Goal: Task Accomplishment & Management: Manage account settings

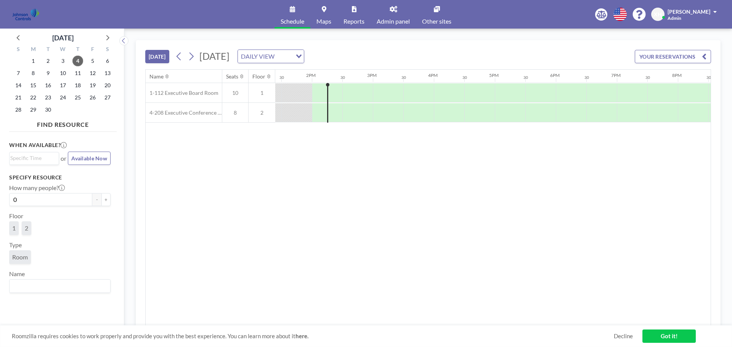
scroll to position [0, 824]
click at [660, 60] on button "YOUR RESERVATIONS" at bounding box center [673, 56] width 76 height 13
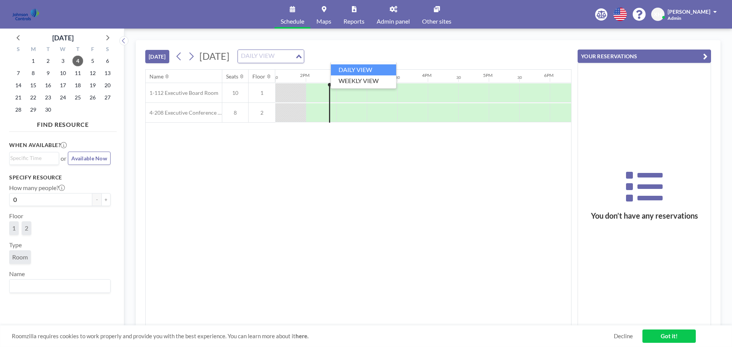
click at [295, 56] on div "DAILY VIEW" at bounding box center [266, 55] width 57 height 11
click at [351, 76] on li "WEEKLY VIEW" at bounding box center [363, 80] width 65 height 11
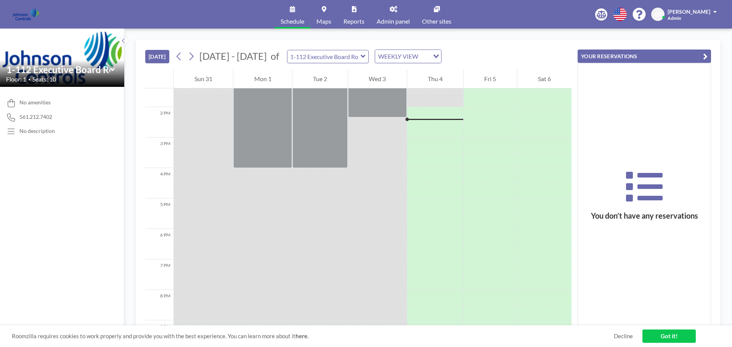
scroll to position [412, 0]
click at [349, 60] on input "text" at bounding box center [323, 56] width 73 height 13
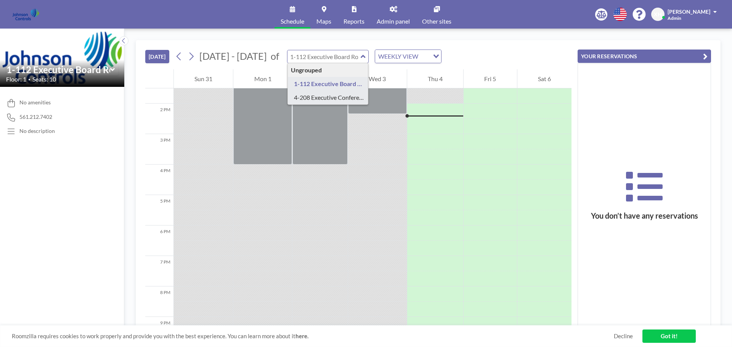
type input "4-208 Executive Conference Room"
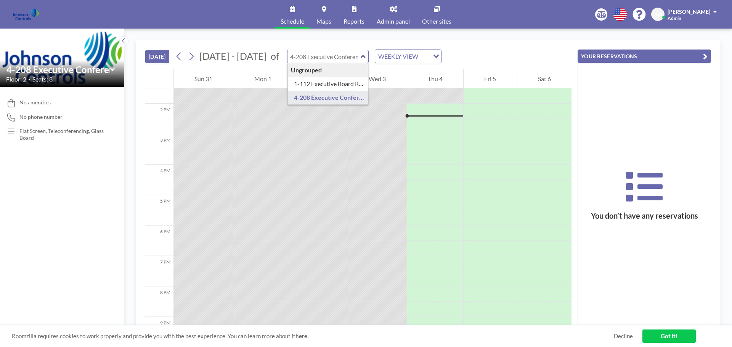
click at [342, 57] on input "text" at bounding box center [323, 56] width 73 height 13
type input "4-208 Executive Conference Room"
click at [329, 65] on div "[DATE] [DATE] - [DATE] of 4-208 Executive Conference Room WEEKLY VIEW Loading..." at bounding box center [358, 54] width 426 height 29
click at [331, 62] on input "text" at bounding box center [323, 56] width 73 height 13
type input "4-208 Executive Conference Room"
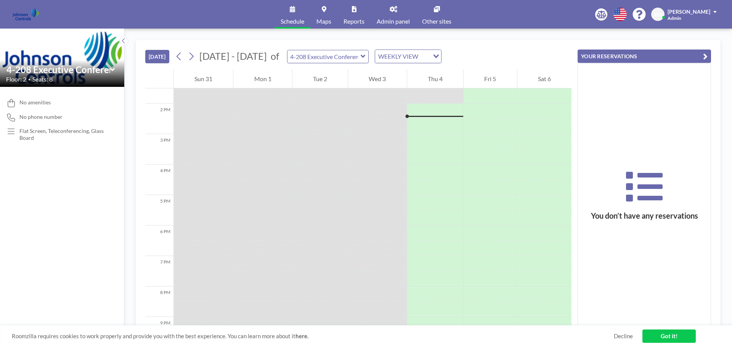
click at [662, 336] on link "Got it!" at bounding box center [668, 336] width 53 height 13
click at [397, 19] on span "Admin panel" at bounding box center [393, 21] width 33 height 6
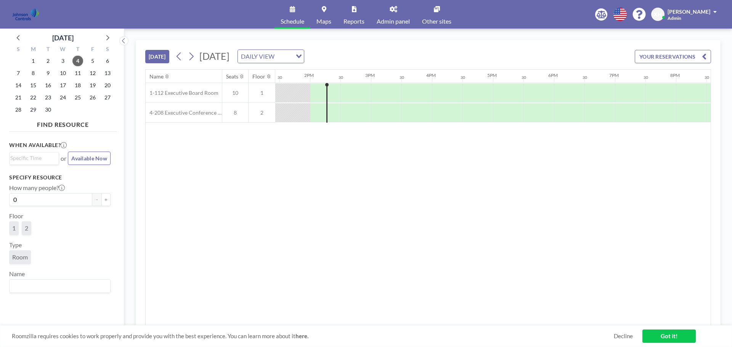
scroll to position [0, 824]
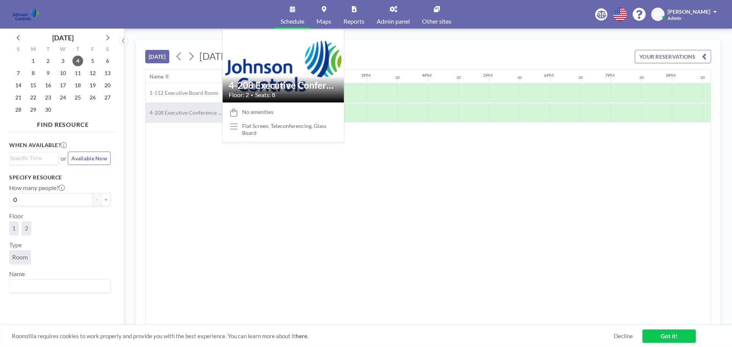
click at [207, 111] on span "4-208 Executive Conference Room" at bounding box center [184, 112] width 76 height 7
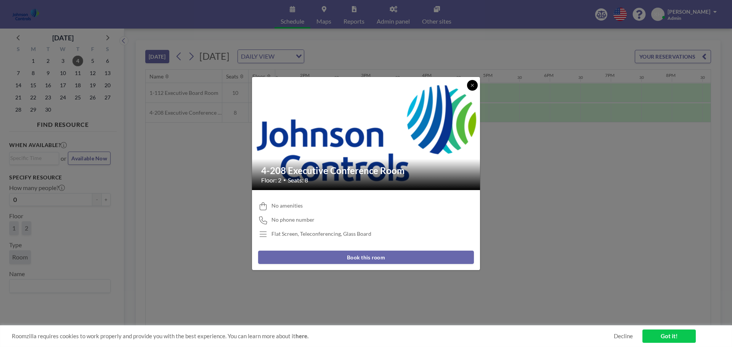
click at [473, 88] on button at bounding box center [472, 85] width 11 height 11
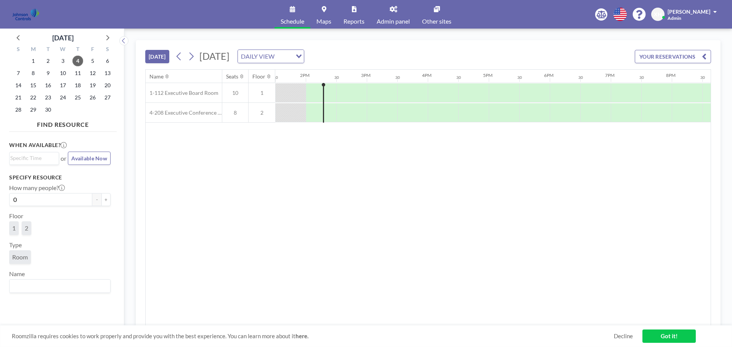
click at [665, 337] on link "Got it!" at bounding box center [668, 336] width 53 height 13
click at [699, 12] on span "[PERSON_NAME]" at bounding box center [689, 11] width 43 height 6
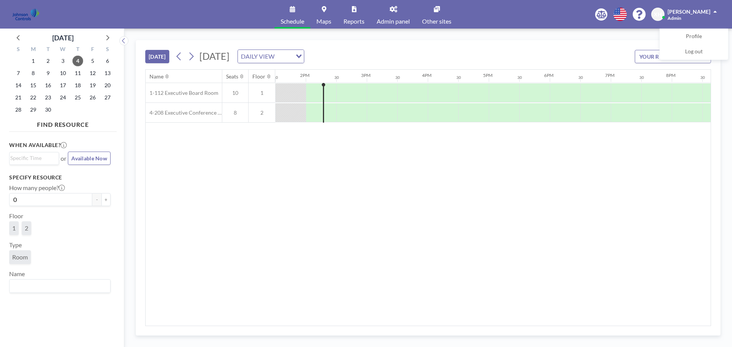
click at [699, 12] on span "[PERSON_NAME]" at bounding box center [689, 11] width 43 height 6
click at [692, 13] on span "[PERSON_NAME]" at bounding box center [689, 11] width 43 height 6
click at [684, 35] on link "Profile" at bounding box center [694, 36] width 68 height 15
